Goal: Use online tool/utility: Use online tool/utility

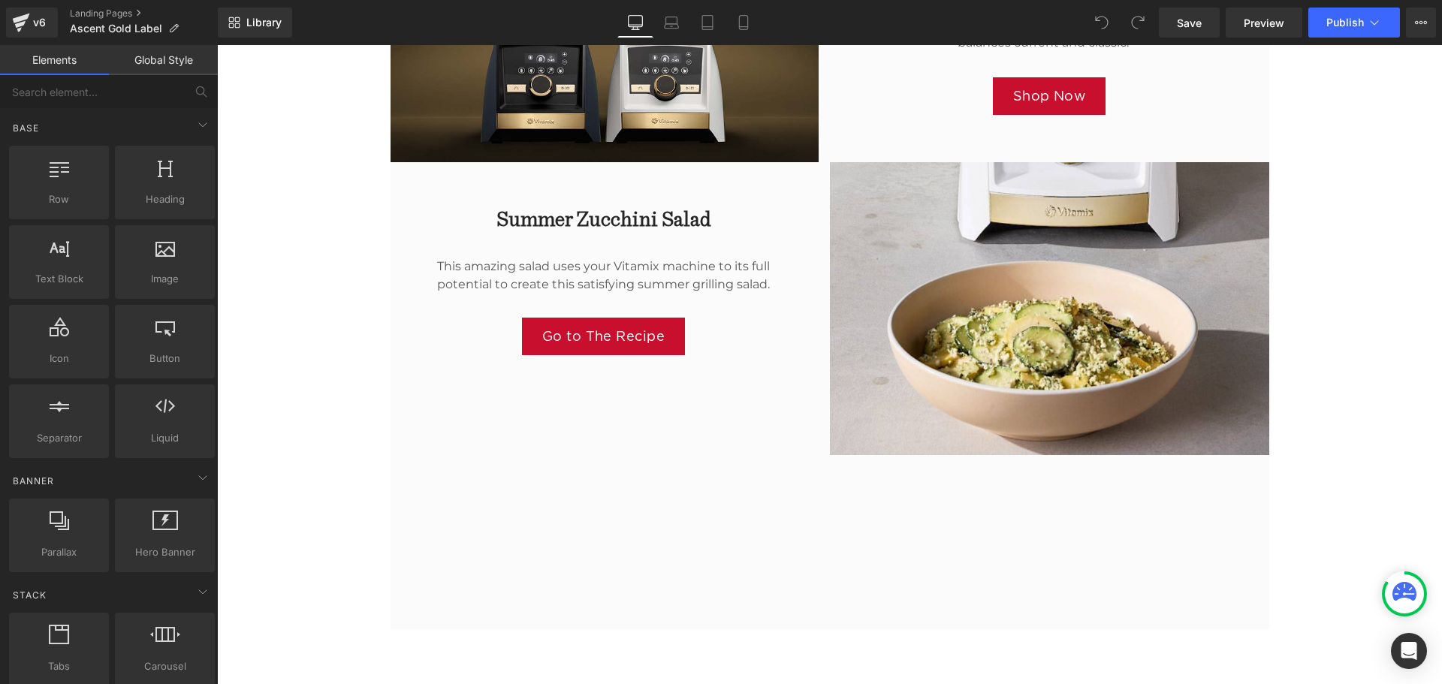
scroll to position [1802, 0]
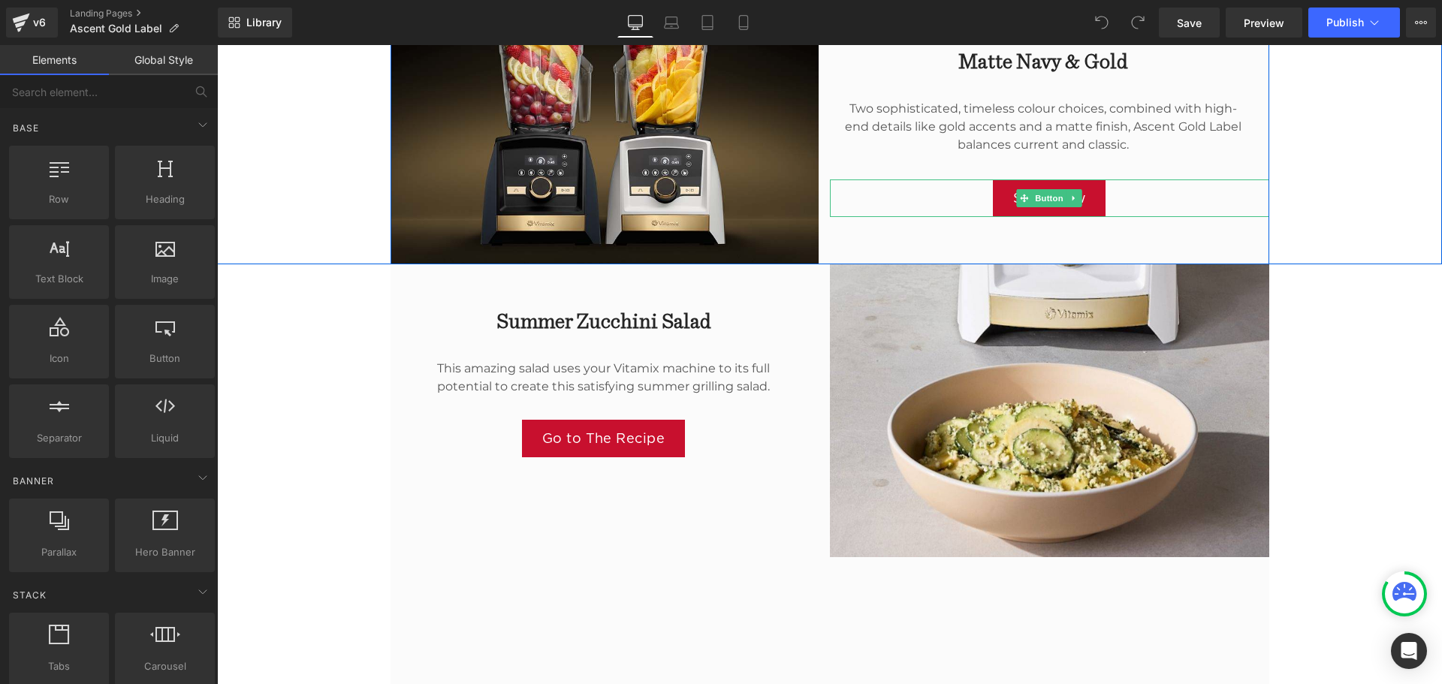
click at [1084, 196] on link "Shop Now" at bounding box center [1049, 198] width 113 height 38
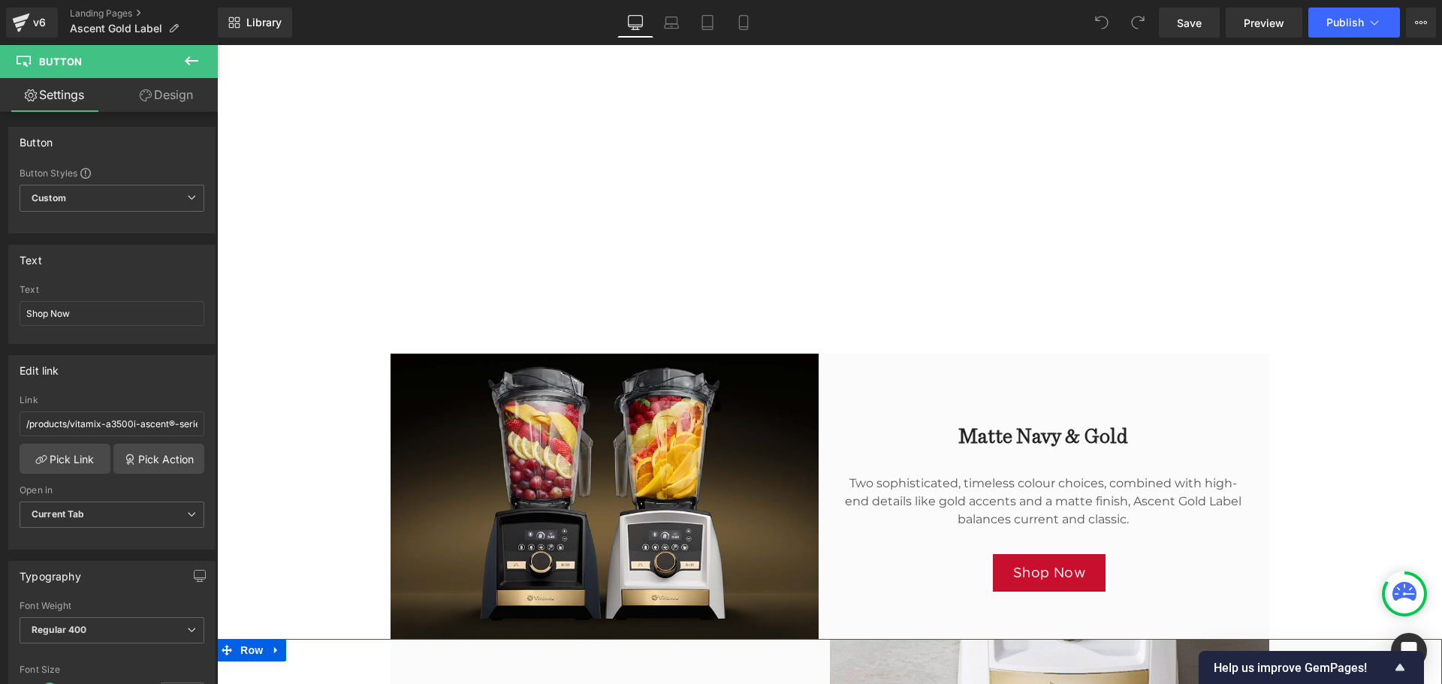
scroll to position [1427, 0]
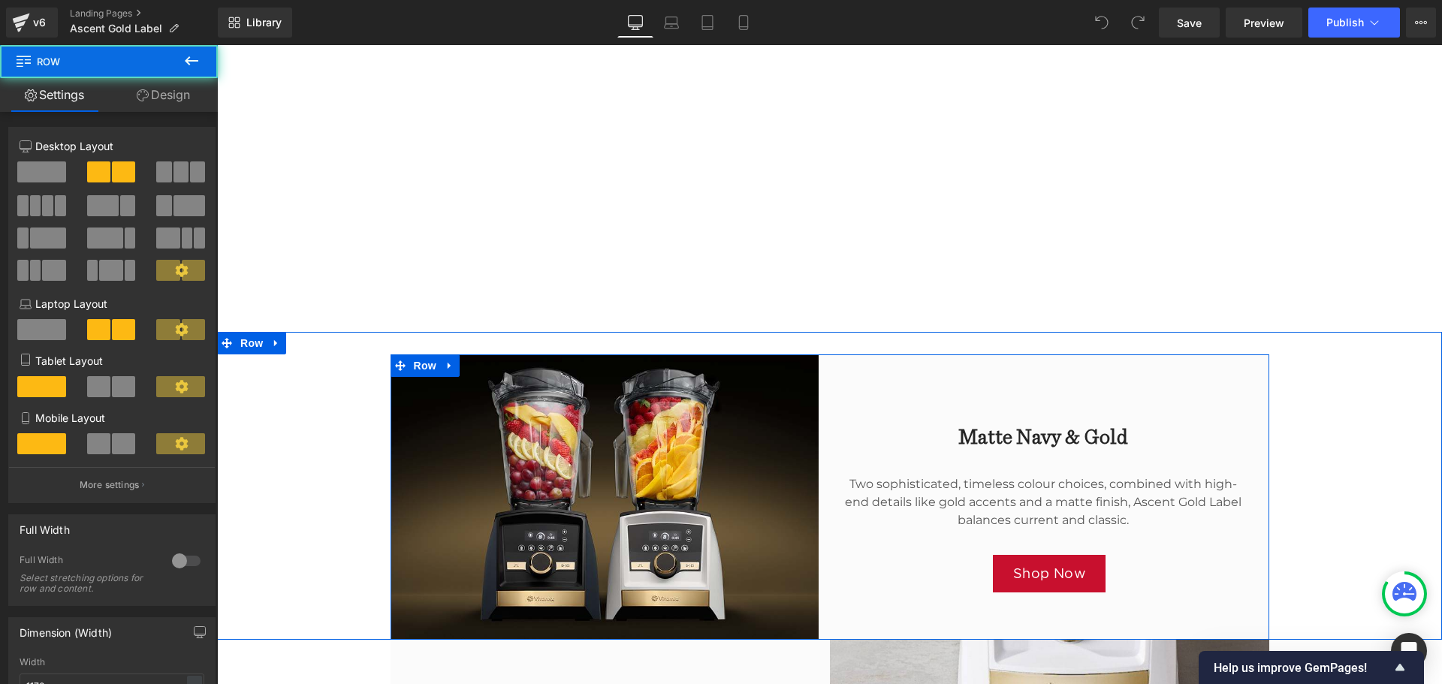
click at [1186, 398] on div "Matte Navy & Gold Heading Two sophisticated, timeless colour choices, combined …" at bounding box center [1049, 496] width 439 height 285
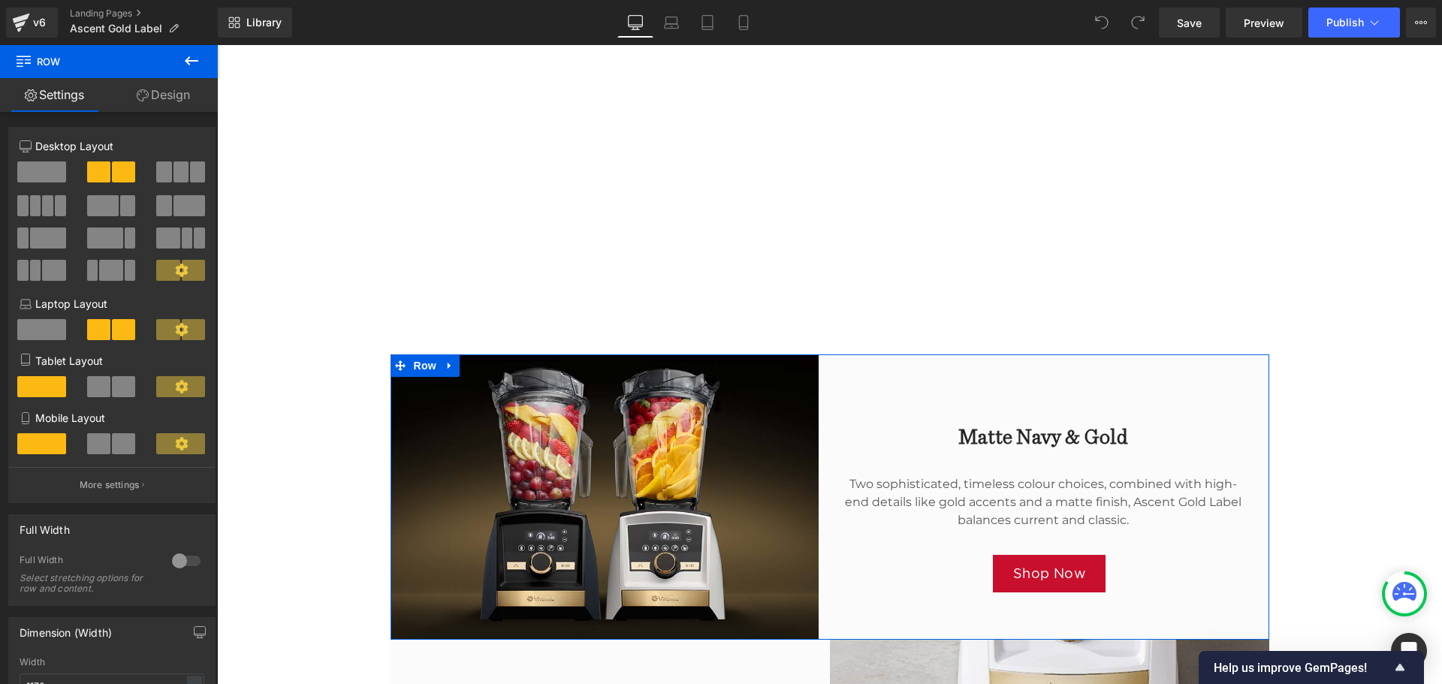
click at [168, 95] on link "Design" at bounding box center [163, 95] width 109 height 34
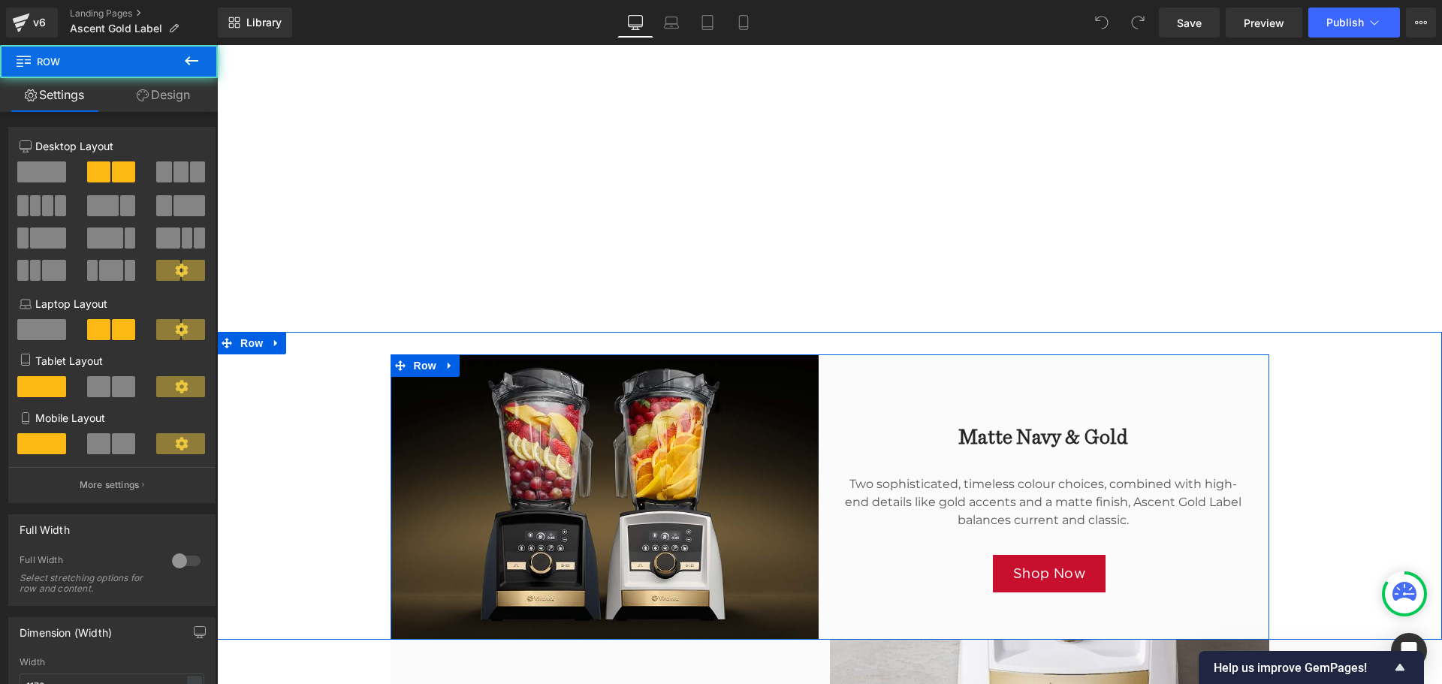
click at [879, 389] on div "Matte Navy & Gold Heading Two sophisticated, timeless colour choices, combined …" at bounding box center [1049, 496] width 439 height 285
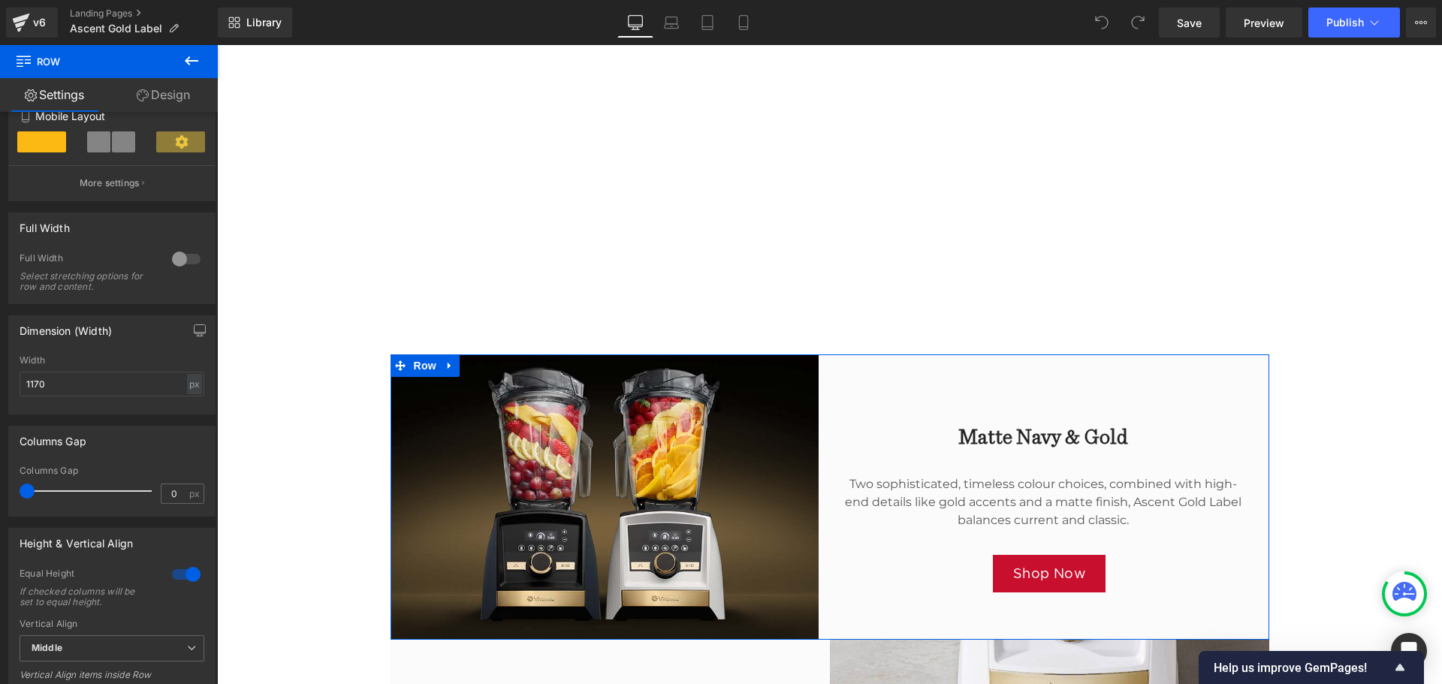
scroll to position [213, 0]
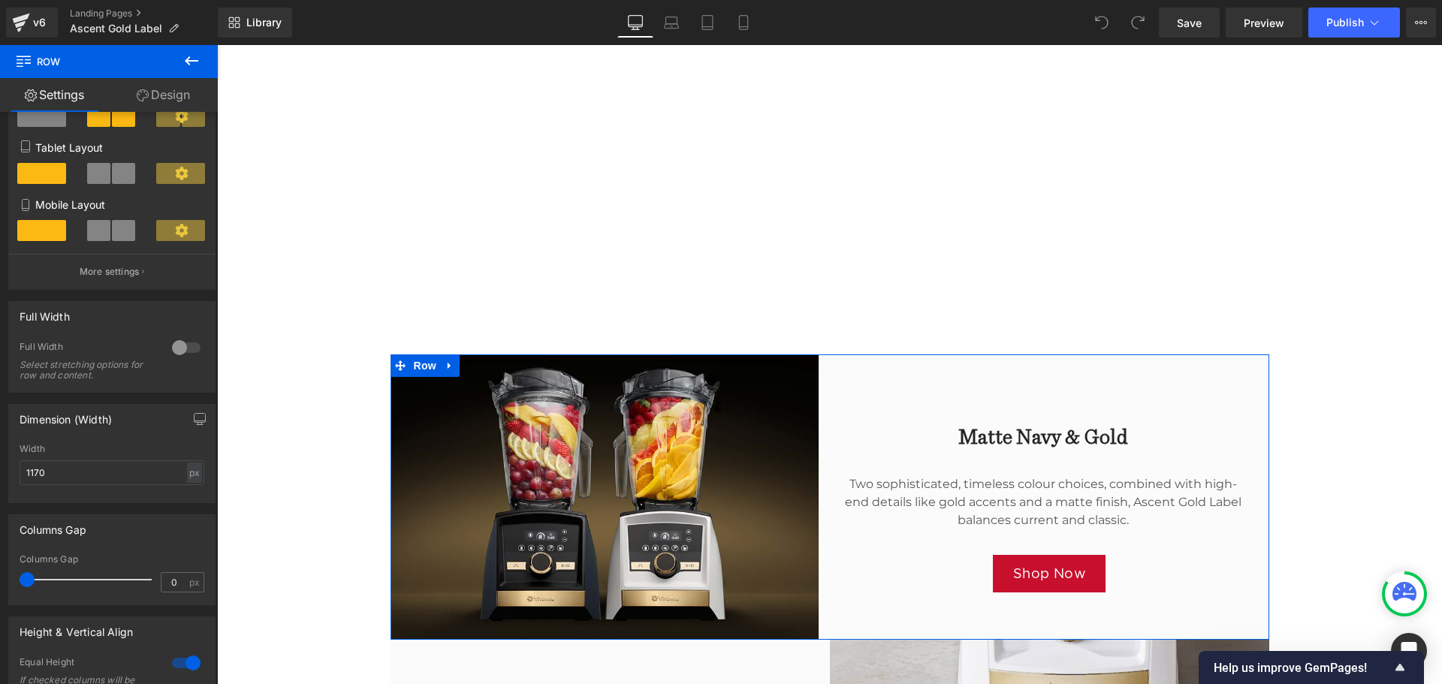
click at [147, 98] on link "Design" at bounding box center [163, 95] width 109 height 34
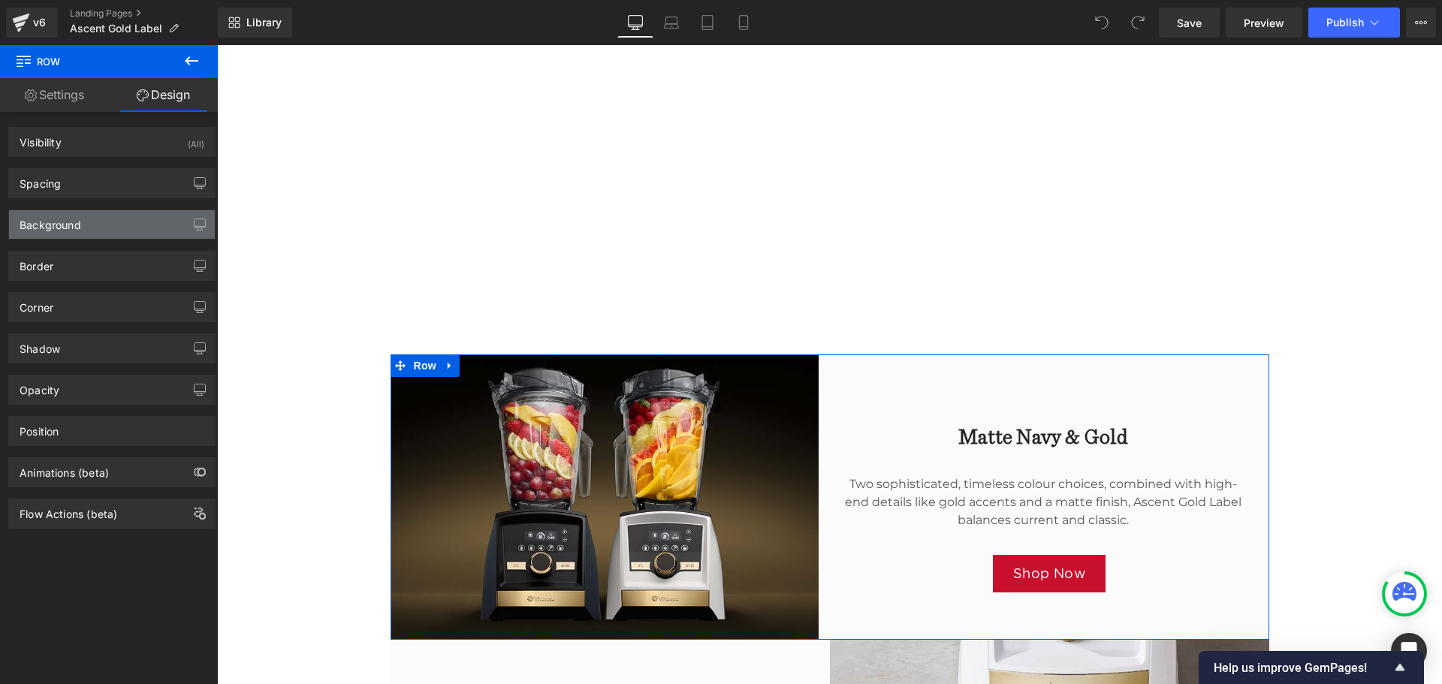
click at [125, 231] on div "Background" at bounding box center [112, 224] width 206 height 29
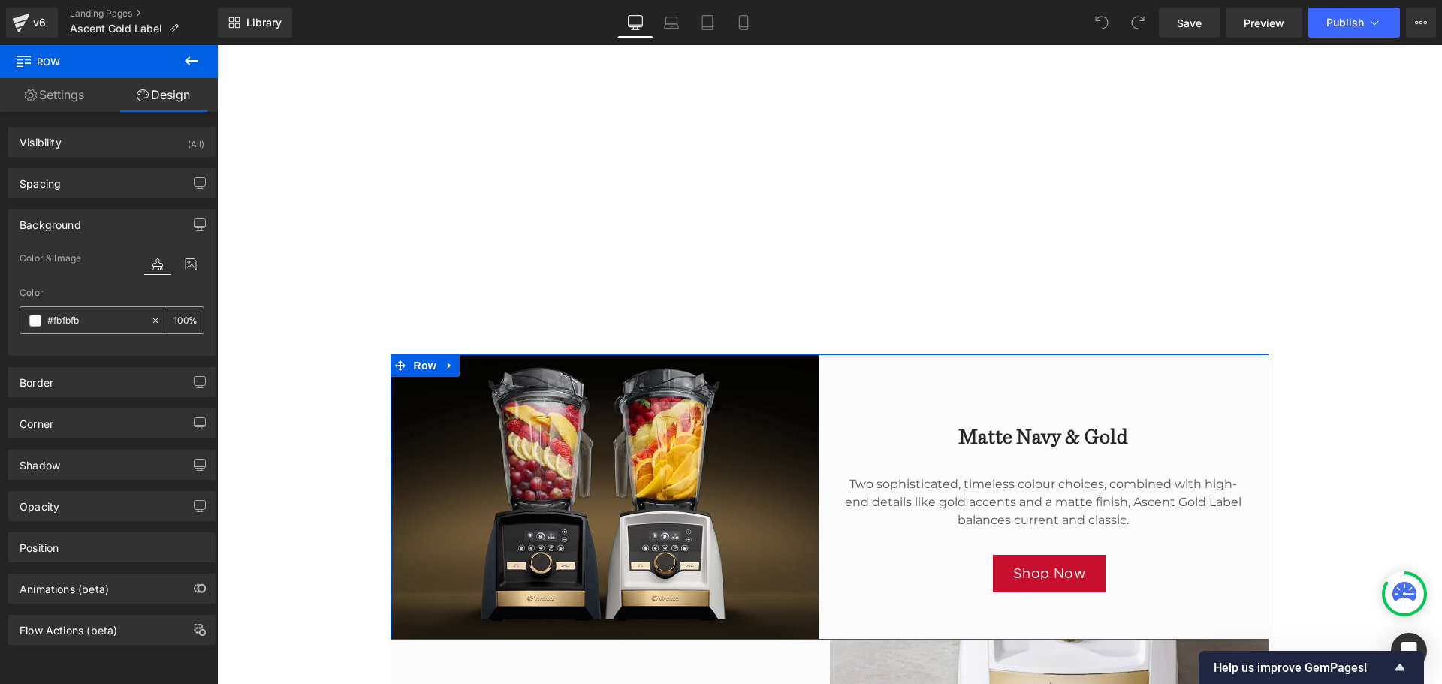
click at [86, 324] on input "#fbfbfb" at bounding box center [95, 320] width 96 height 17
drag, startPoint x: 86, startPoint y: 323, endPoint x: 46, endPoint y: 320, distance: 39.9
click at [46, 320] on div "#fbfbfb" at bounding box center [85, 320] width 130 height 26
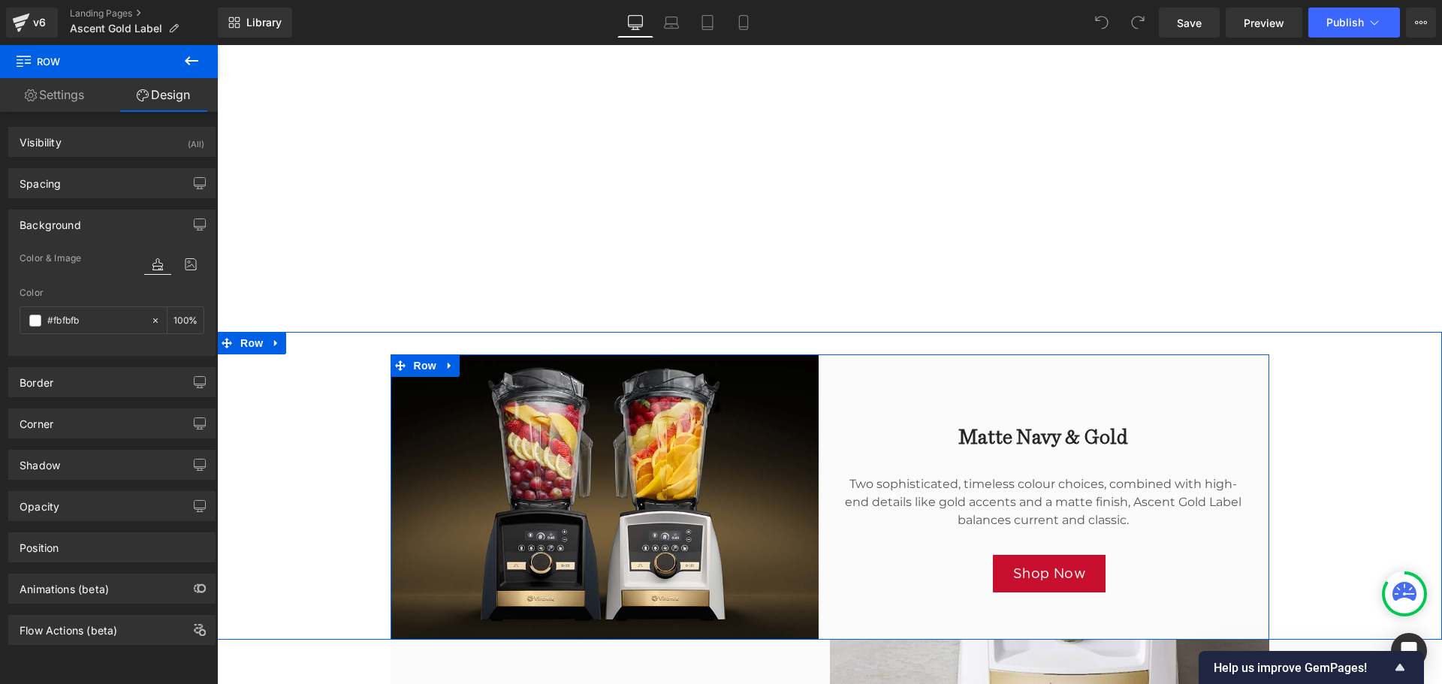
click at [973, 388] on div "Matte Navy & Gold Heading Two sophisticated, timeless colour choices, combined …" at bounding box center [1049, 496] width 439 height 285
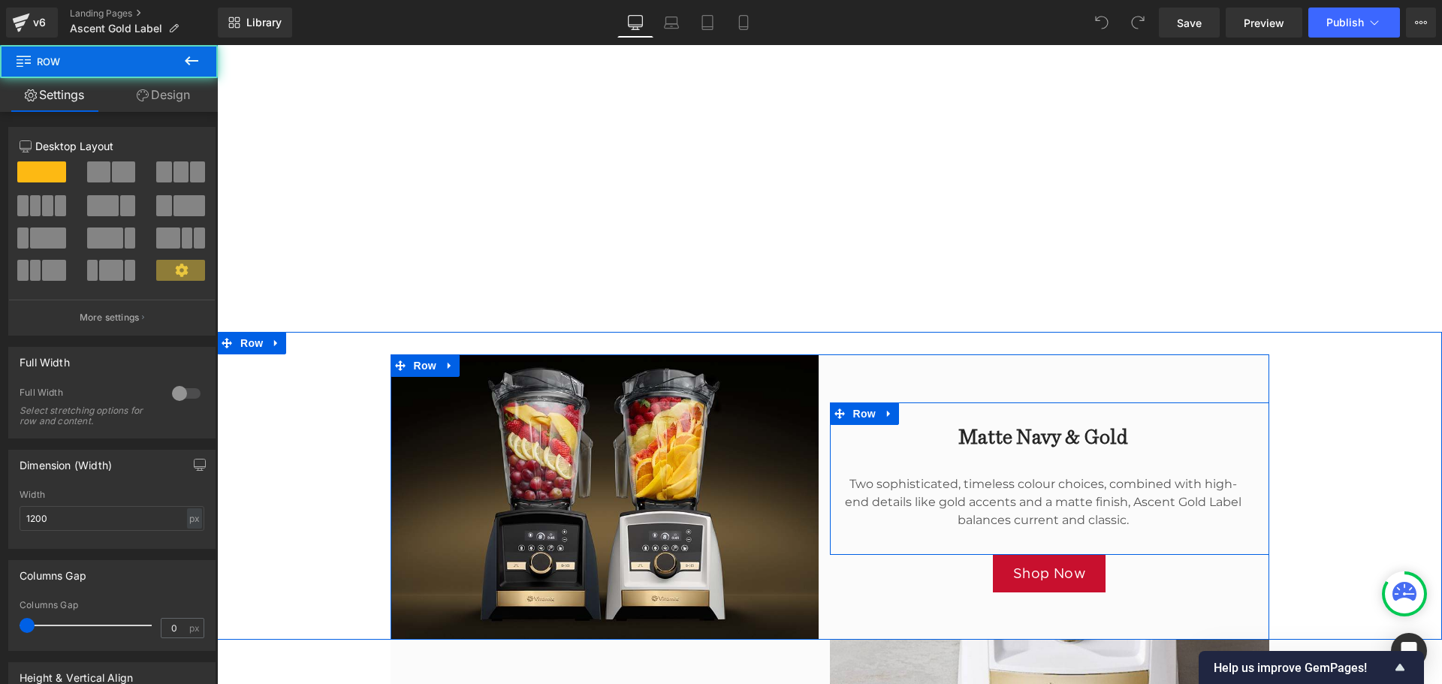
click at [952, 407] on div "Matte Navy & Gold Heading Two sophisticated, timeless colour choices, combined …" at bounding box center [1049, 479] width 439 height 152
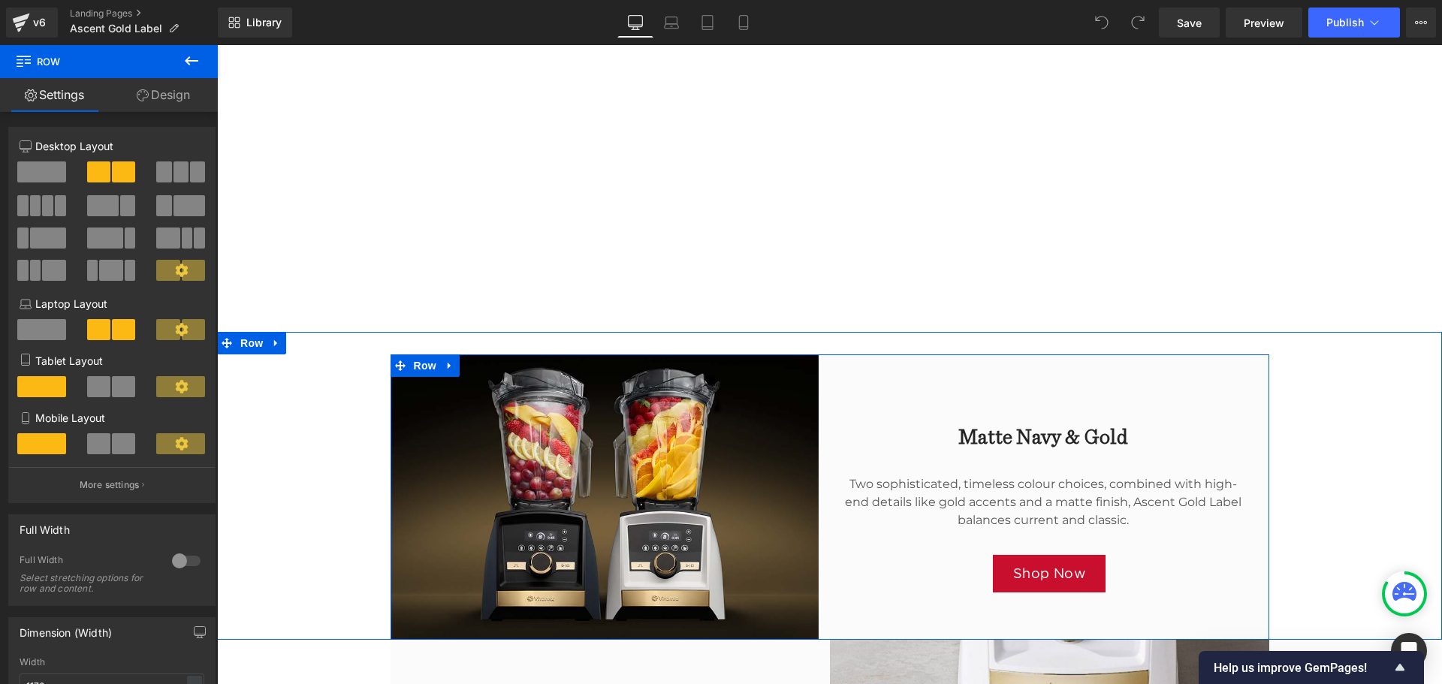
click at [920, 391] on div "Matte Navy & Gold Heading Two sophisticated, timeless colour choices, combined …" at bounding box center [1049, 496] width 439 height 285
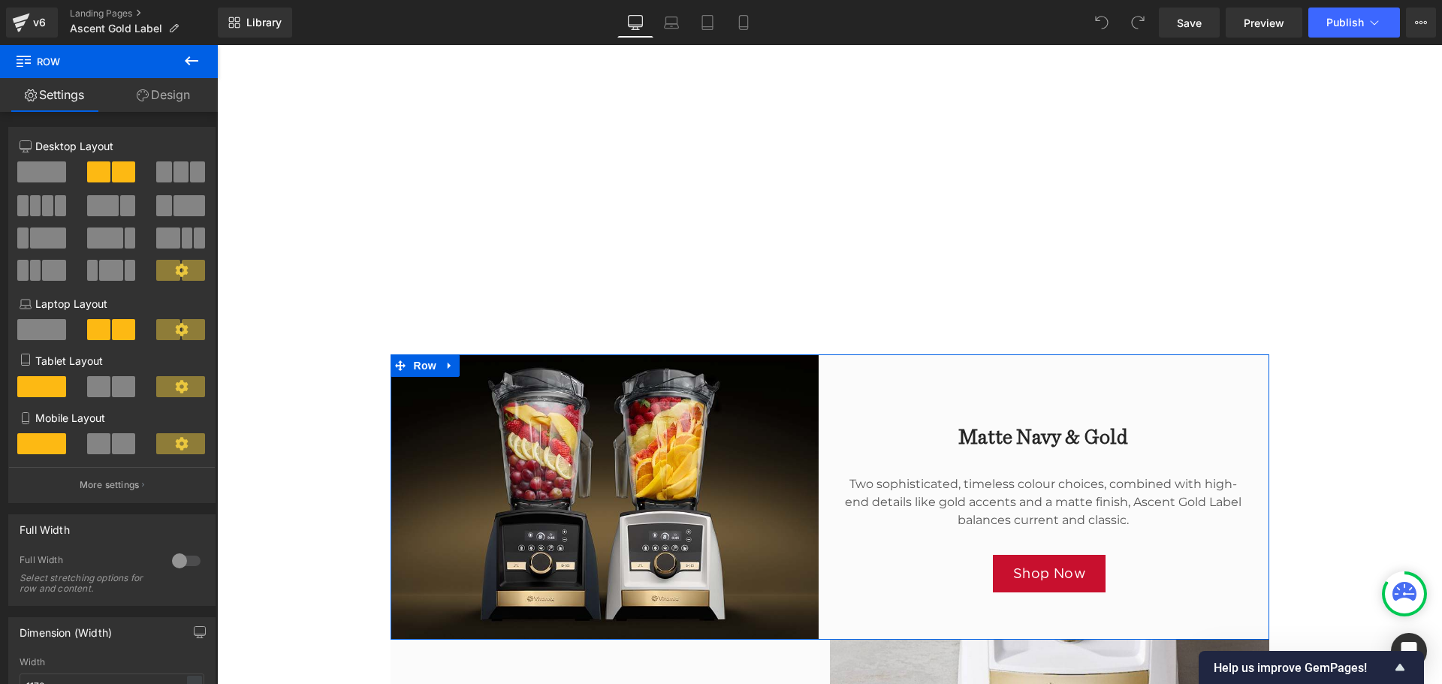
click at [175, 96] on link "Design" at bounding box center [163, 95] width 109 height 34
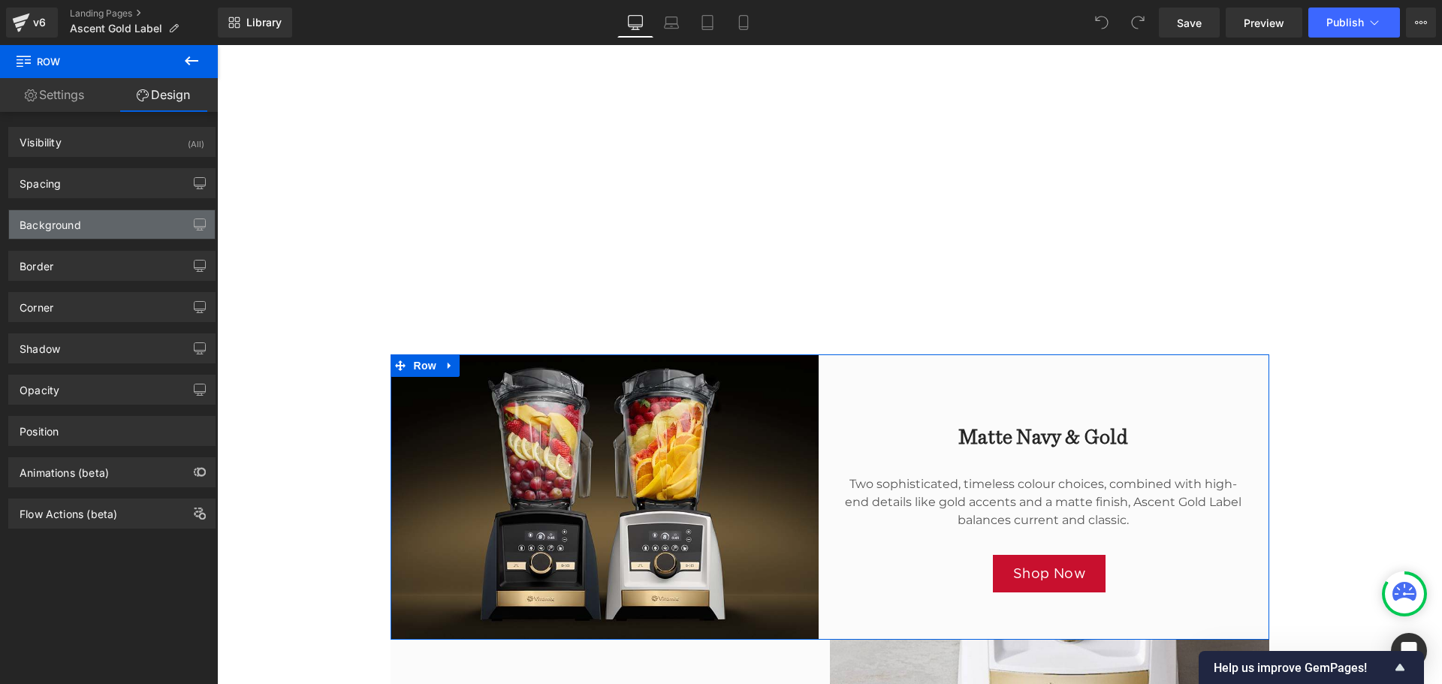
click at [155, 221] on div "Background" at bounding box center [112, 224] width 206 height 29
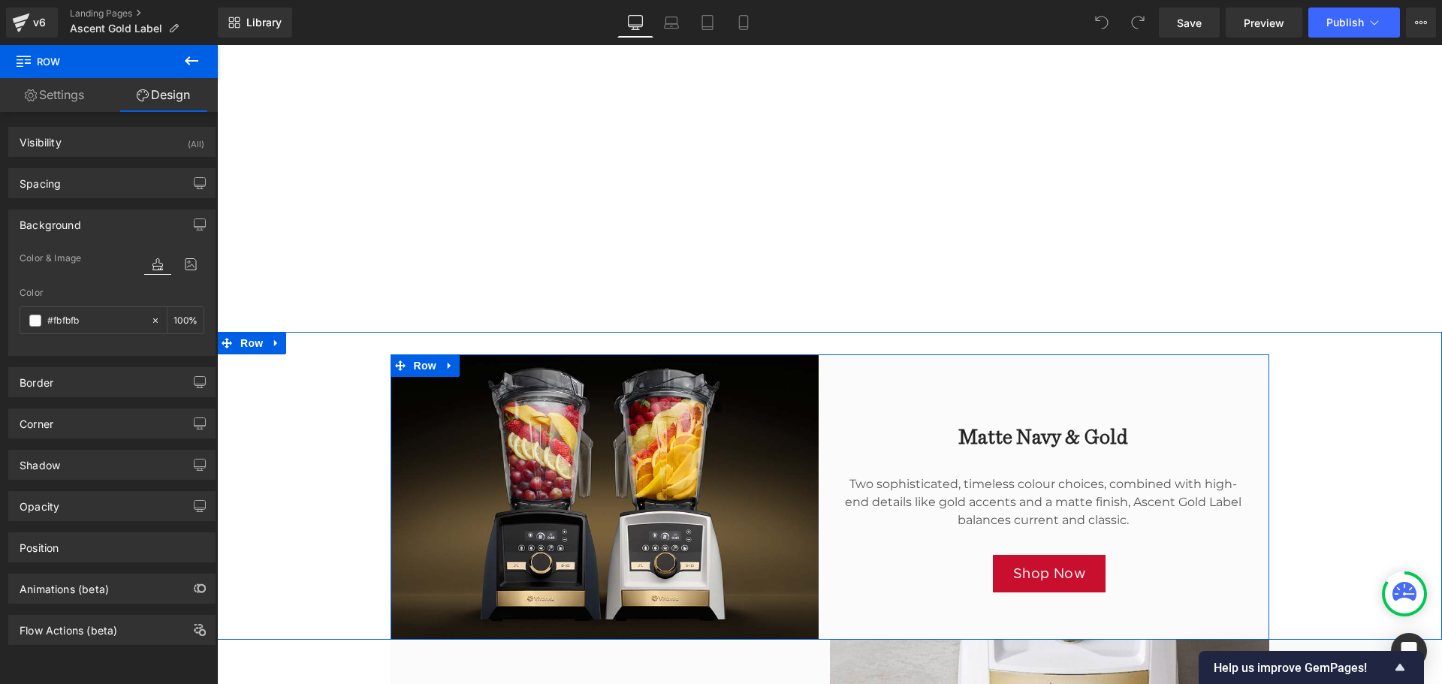
click at [873, 383] on div "Matte Navy & Gold Heading Two sophisticated, timeless colour choices, combined …" at bounding box center [1049, 496] width 439 height 285
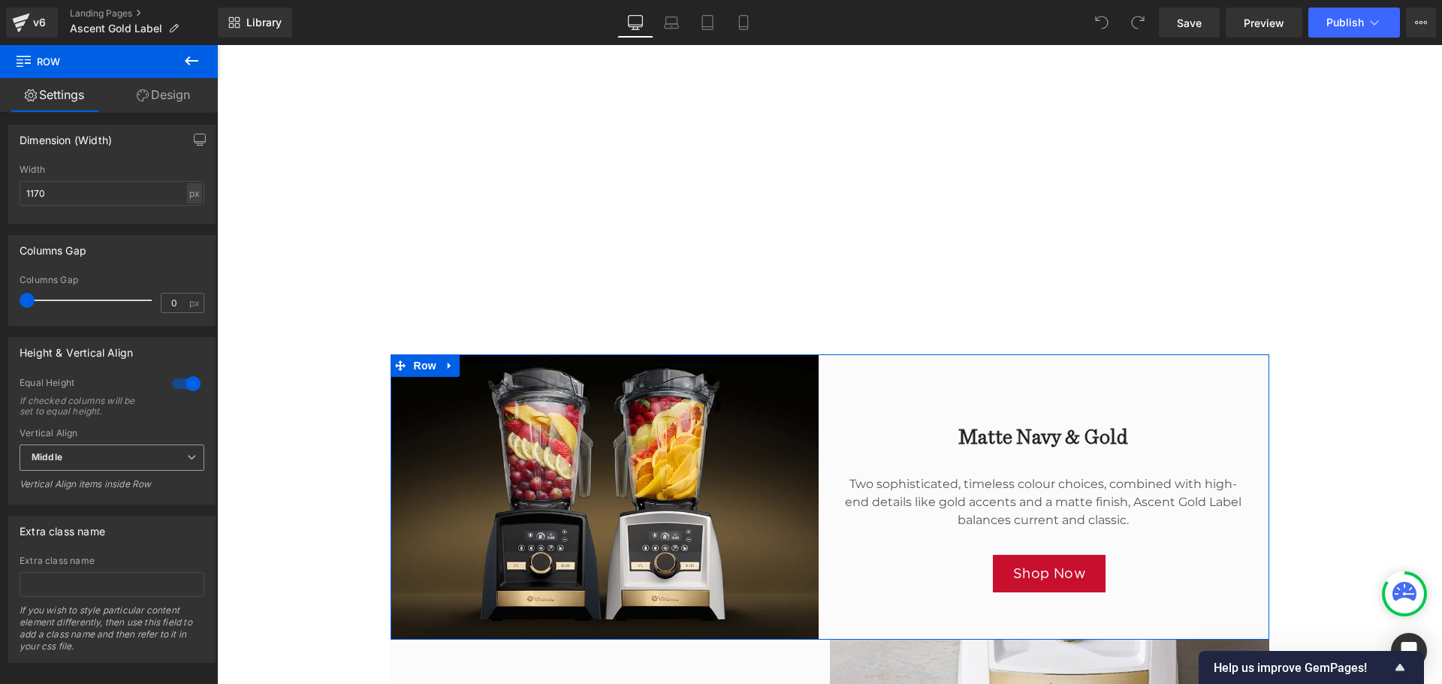
scroll to position [514, 0]
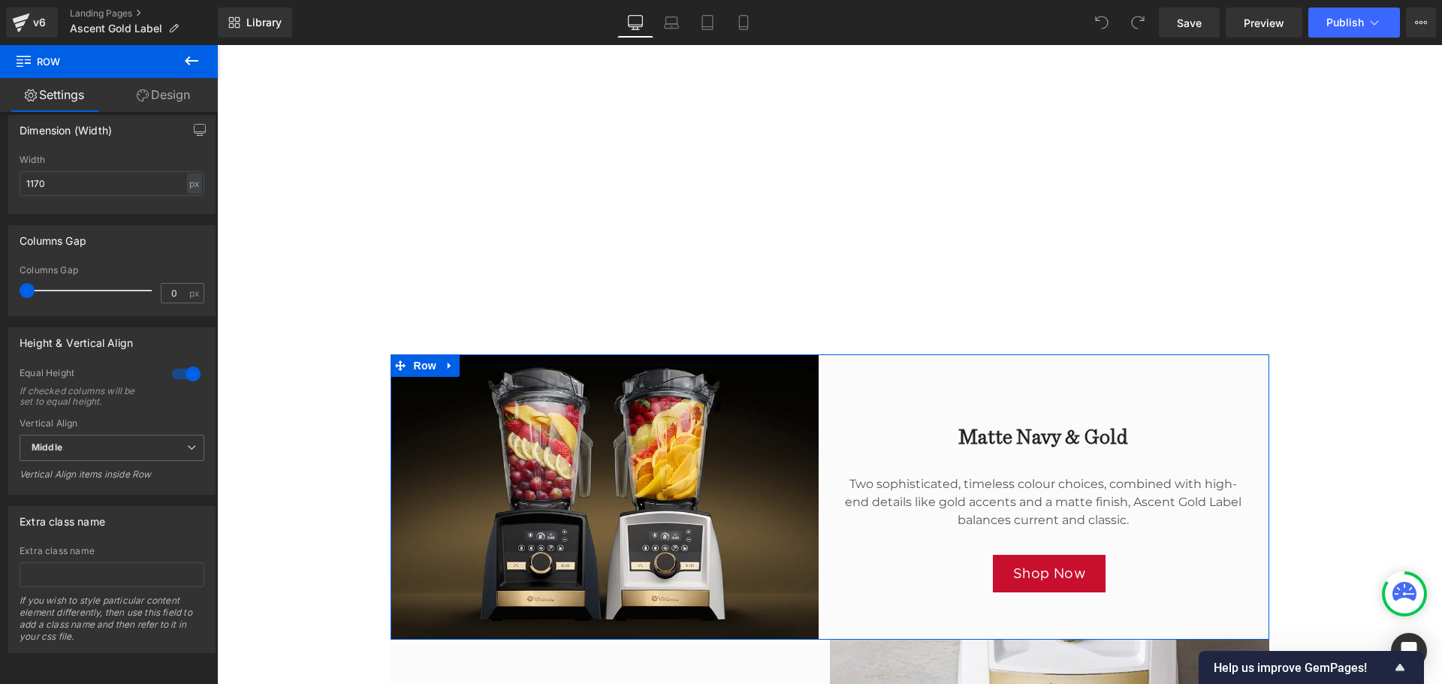
click at [151, 100] on link "Design" at bounding box center [163, 95] width 109 height 34
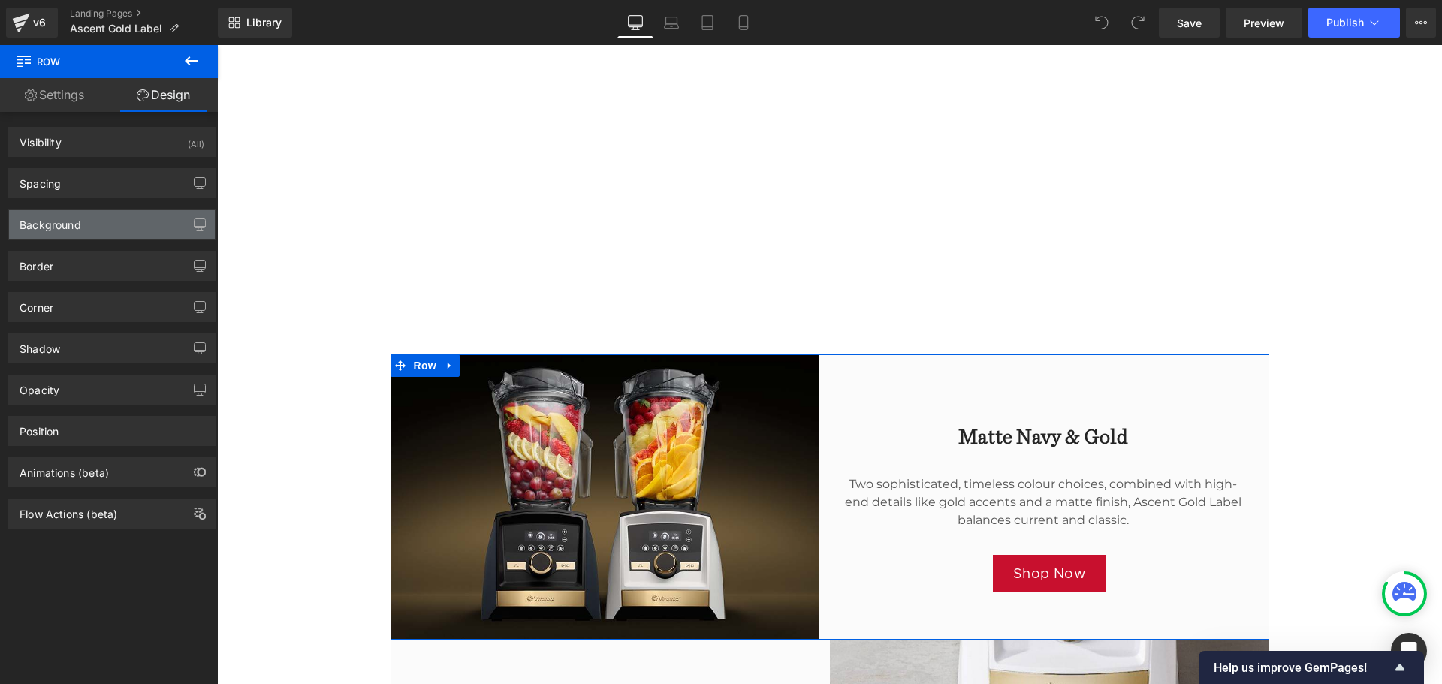
click at [77, 234] on div "Background" at bounding box center [112, 224] width 206 height 29
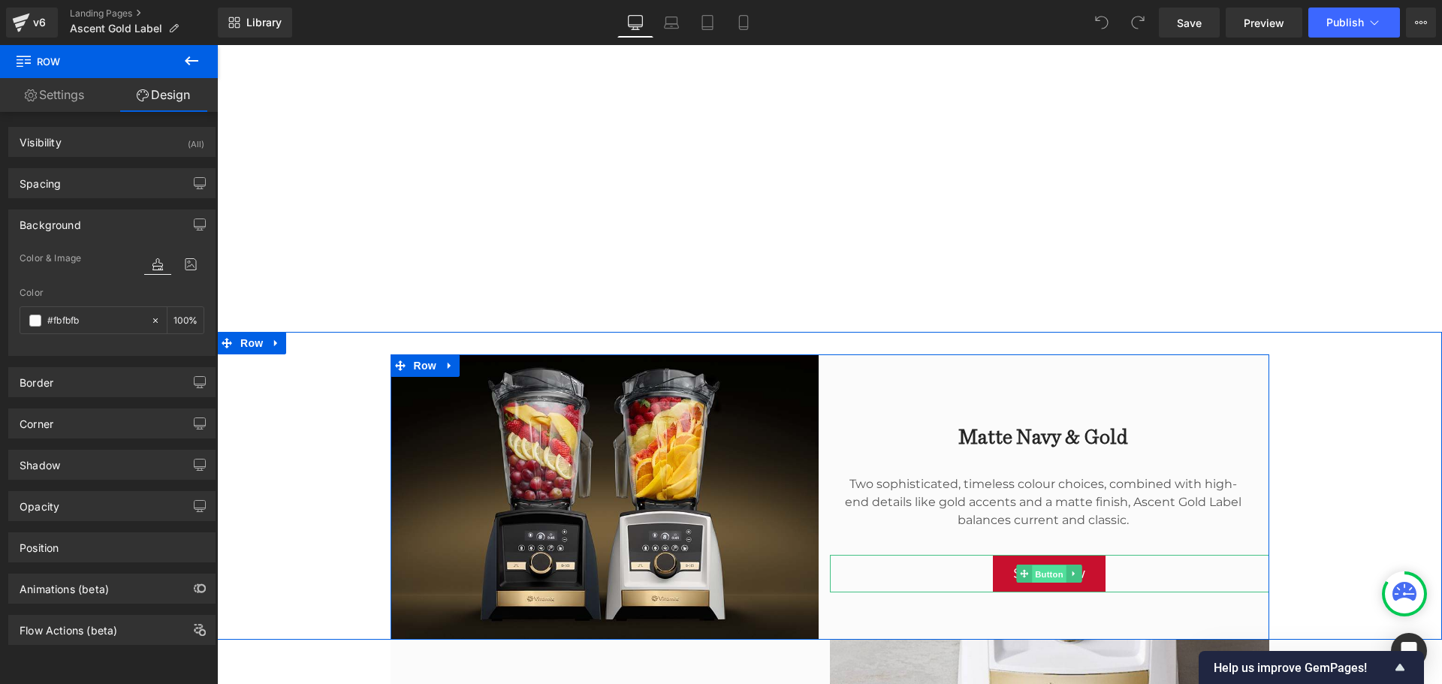
click at [1034, 570] on span "Button" at bounding box center [1049, 575] width 35 height 18
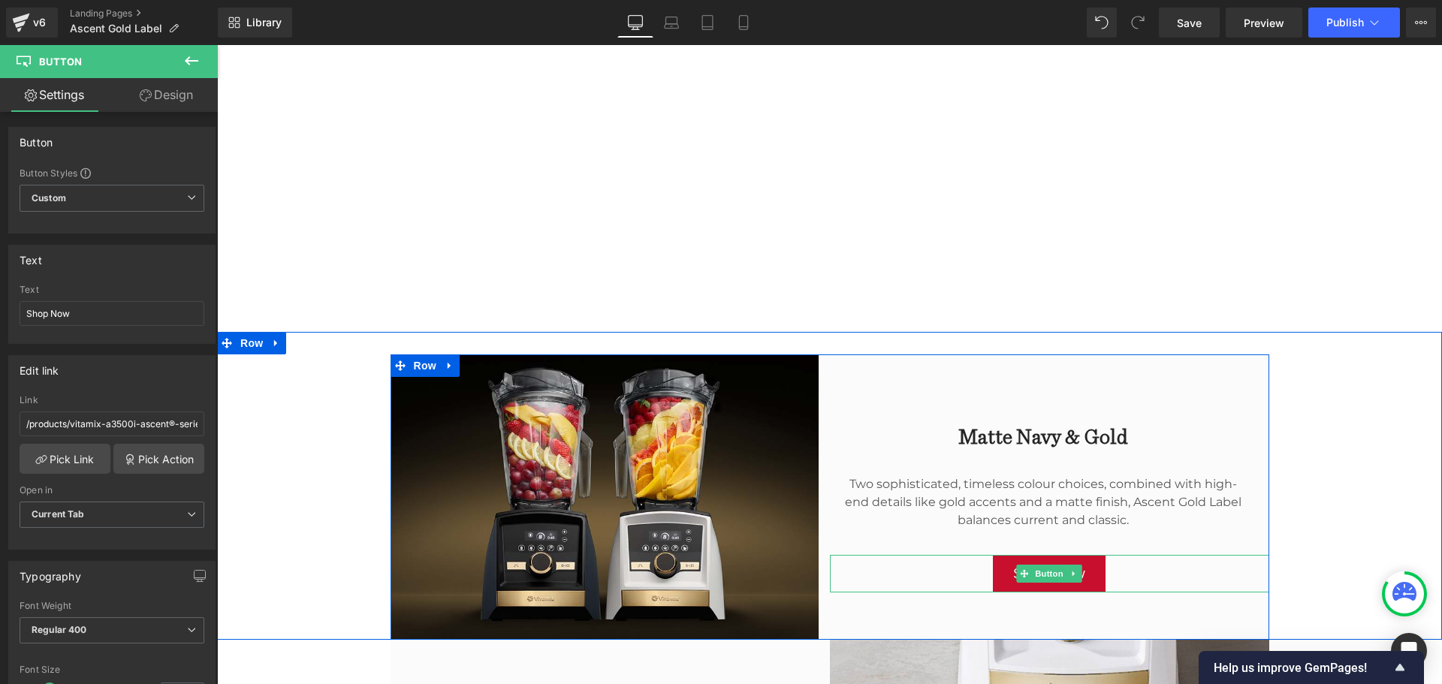
click at [1087, 584] on link "Shop Now" at bounding box center [1049, 574] width 113 height 38
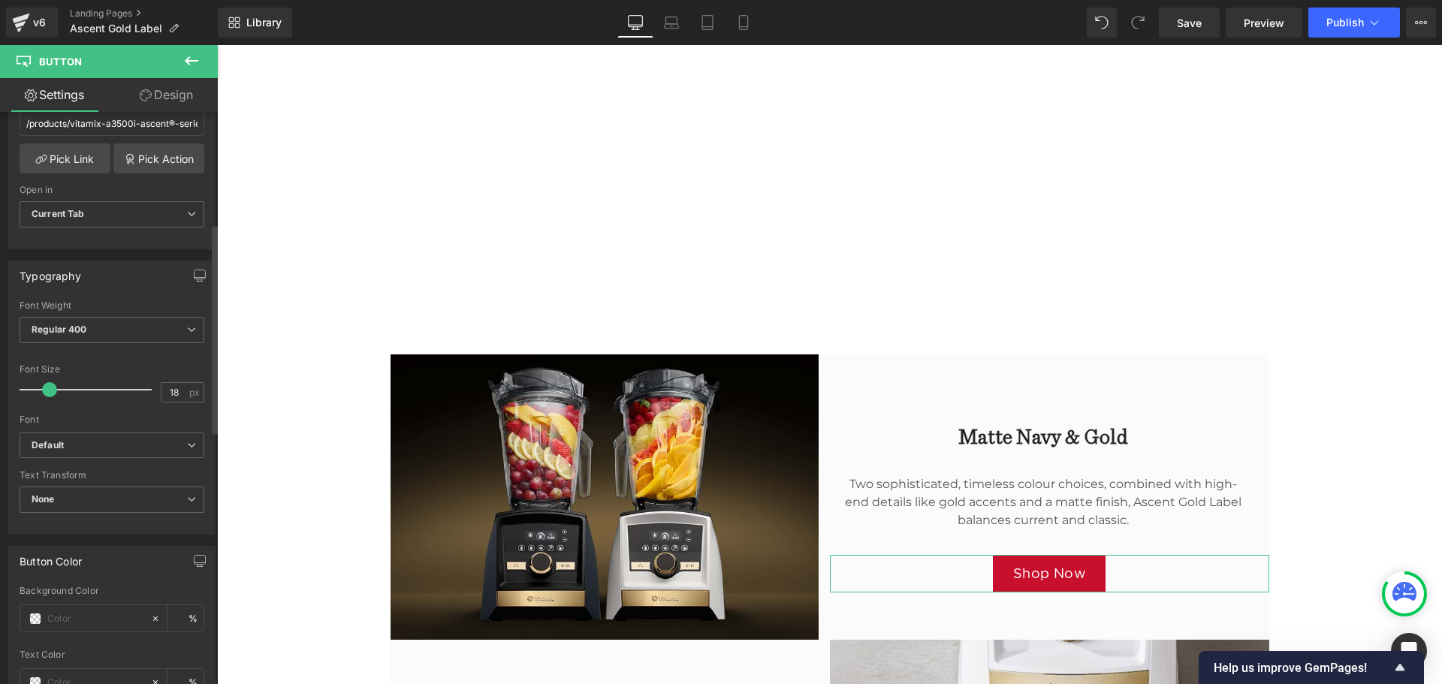
scroll to position [376, 0]
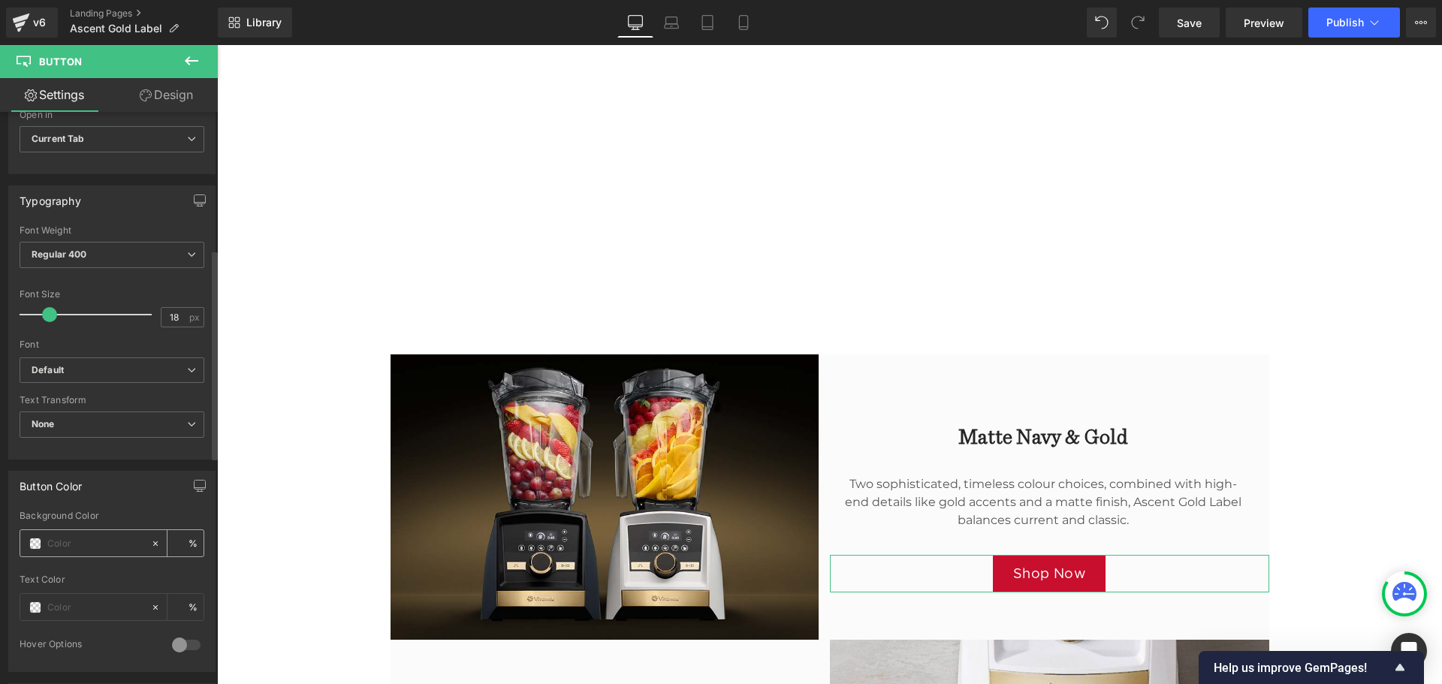
click at [119, 548] on input "text" at bounding box center [95, 543] width 96 height 17
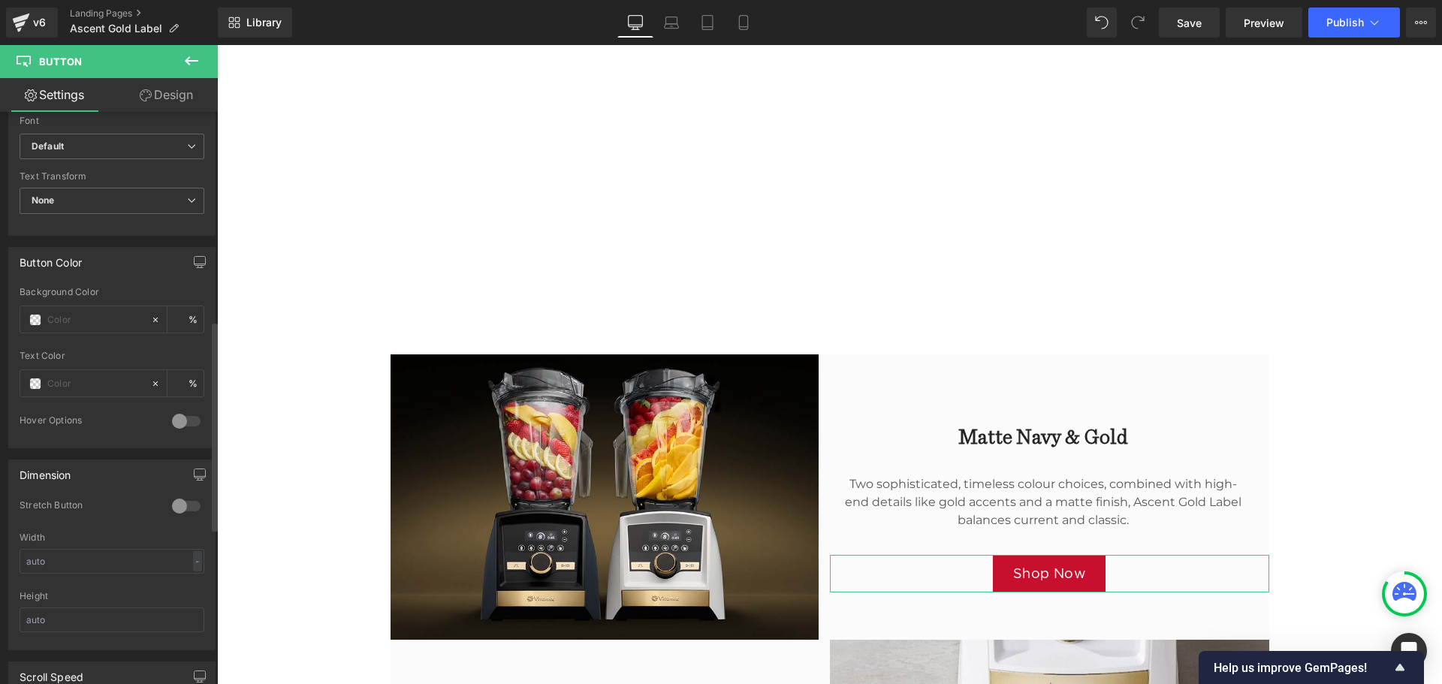
scroll to position [601, 0]
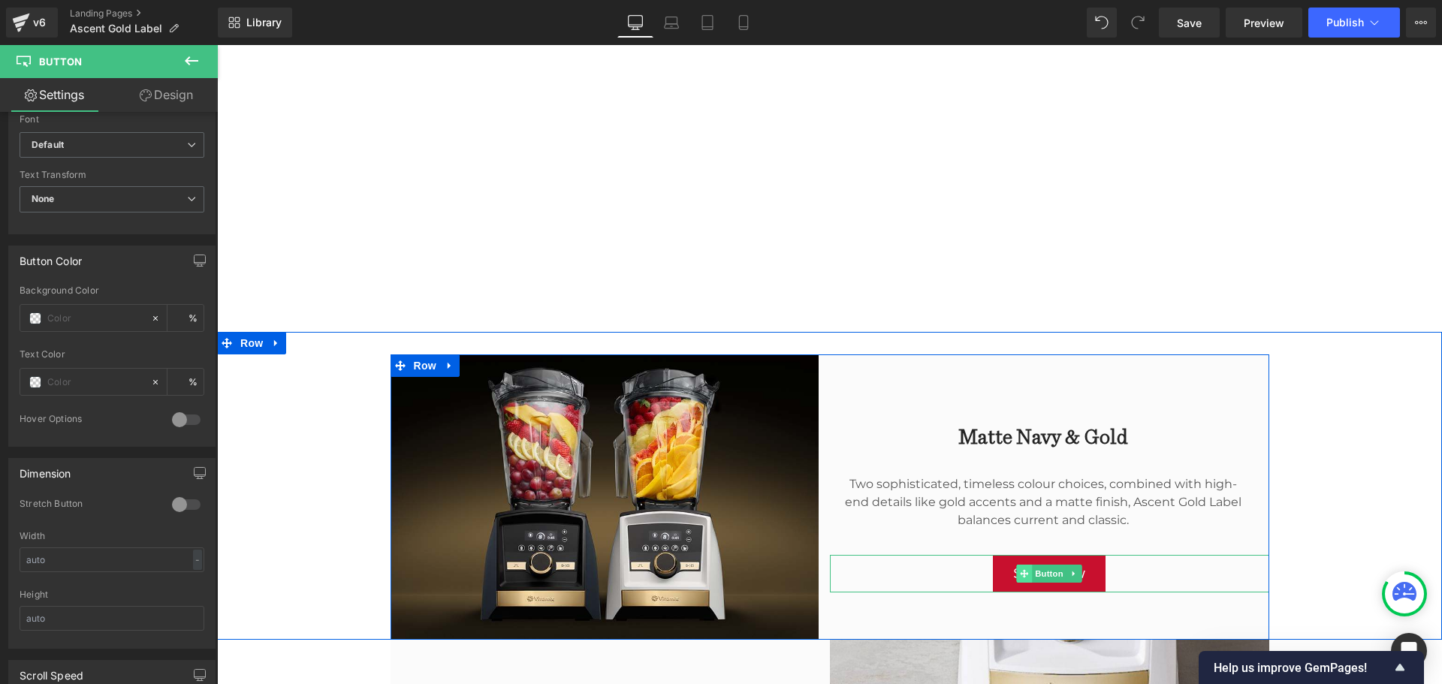
click at [1020, 573] on icon at bounding box center [1024, 573] width 8 height 8
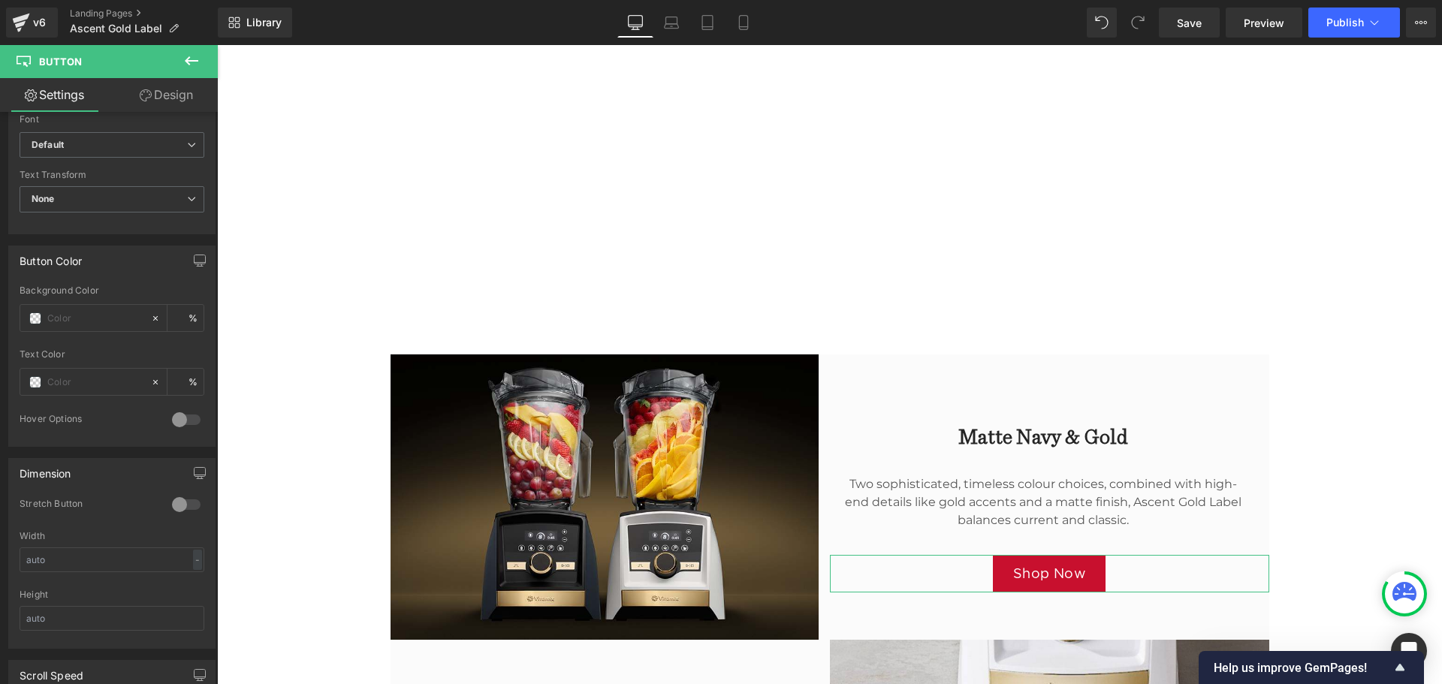
type input "0"
click at [150, 88] on link "Design" at bounding box center [166, 95] width 109 height 34
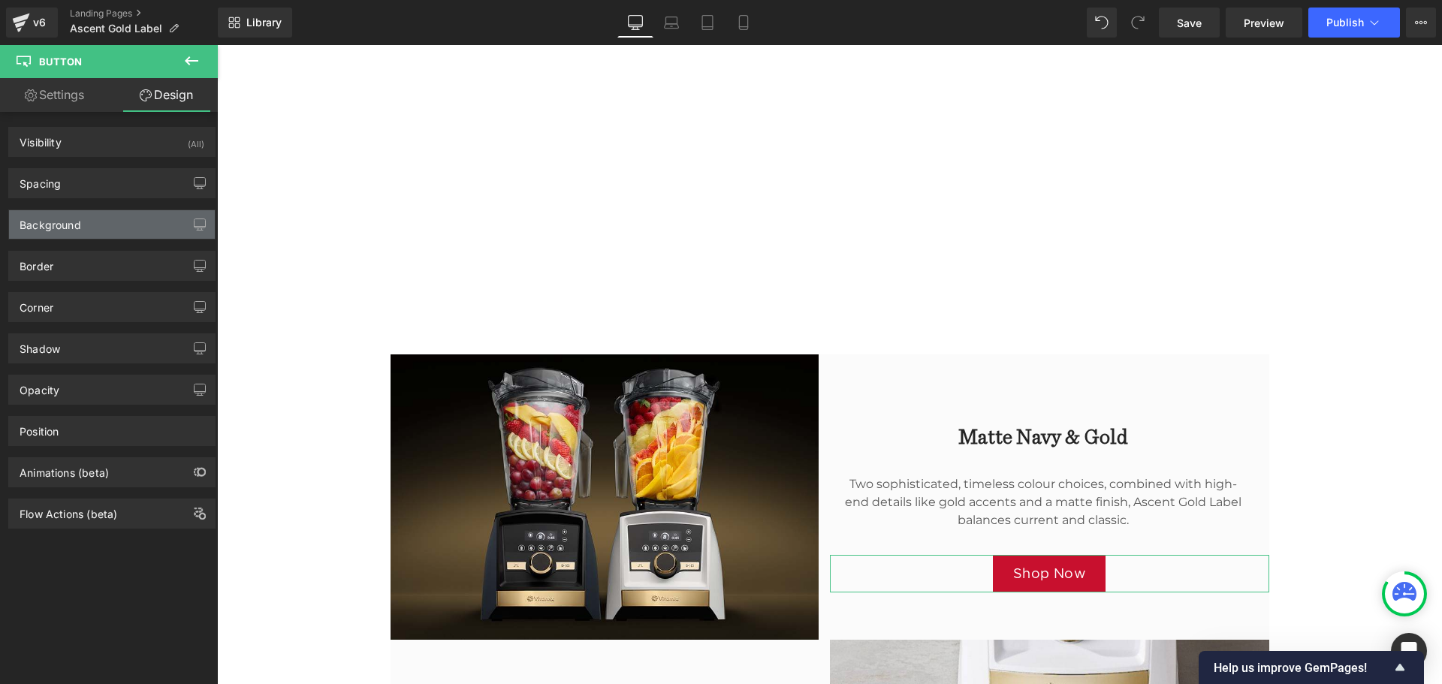
click at [135, 224] on div "Background" at bounding box center [112, 224] width 206 height 29
